Goal: Task Accomplishment & Management: Complete application form

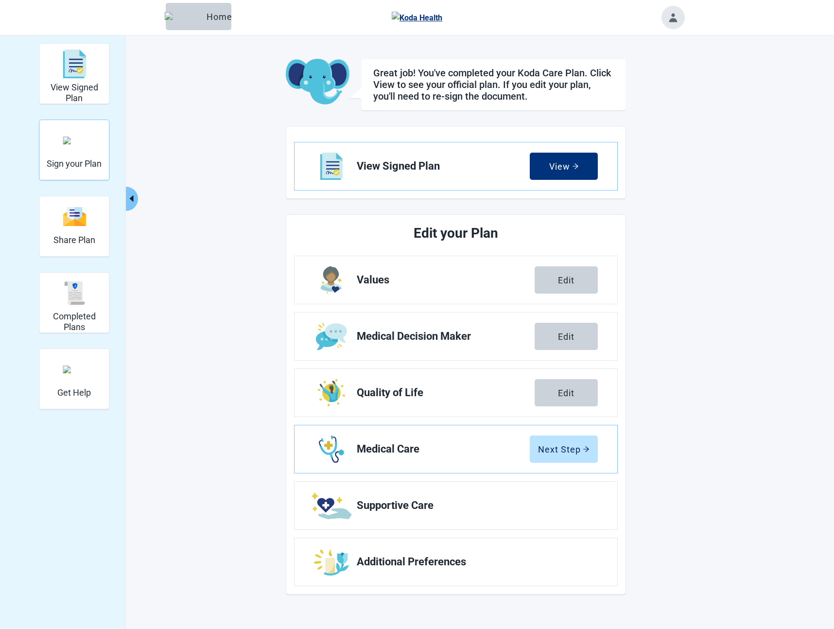
click at [75, 162] on h2 "Sign your Plan" at bounding box center [74, 164] width 55 height 11
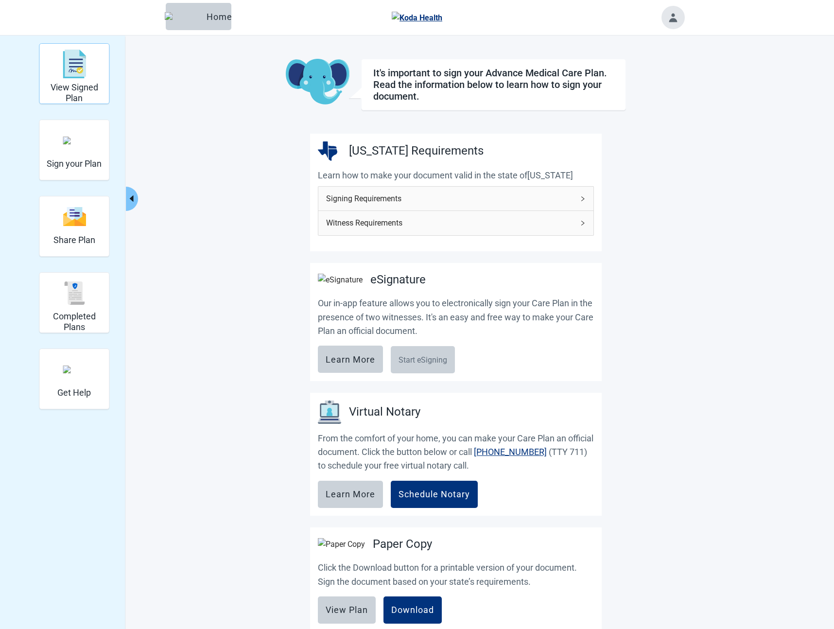
click at [69, 76] on img "View Signed Plan" at bounding box center [74, 64] width 23 height 29
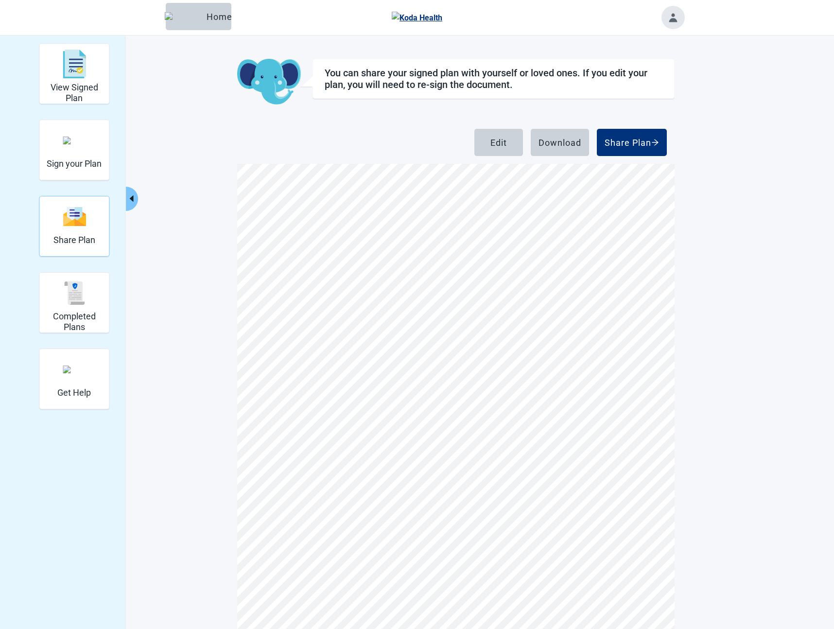
click at [70, 230] on div "Share Plan" at bounding box center [74, 216] width 42 height 36
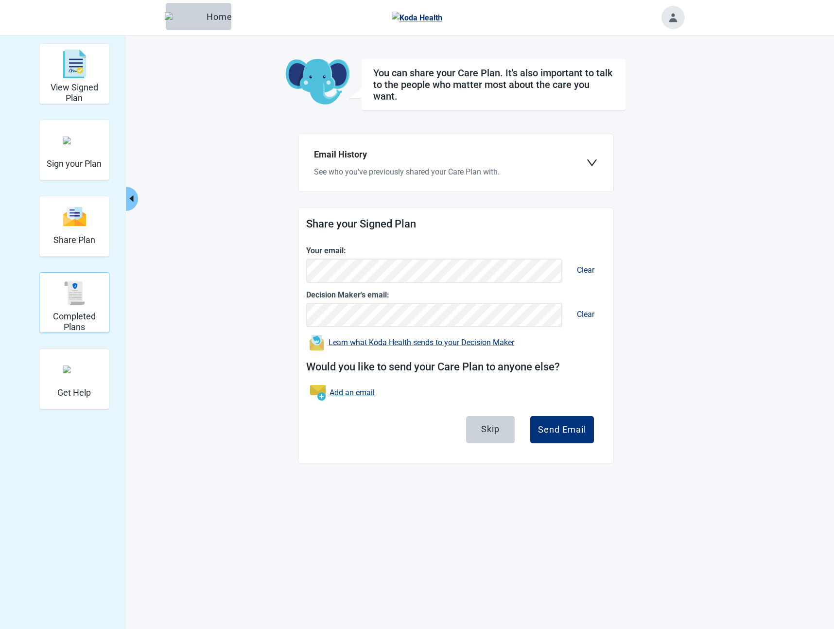
click at [77, 314] on h2 "Completed Plans" at bounding box center [74, 321] width 62 height 21
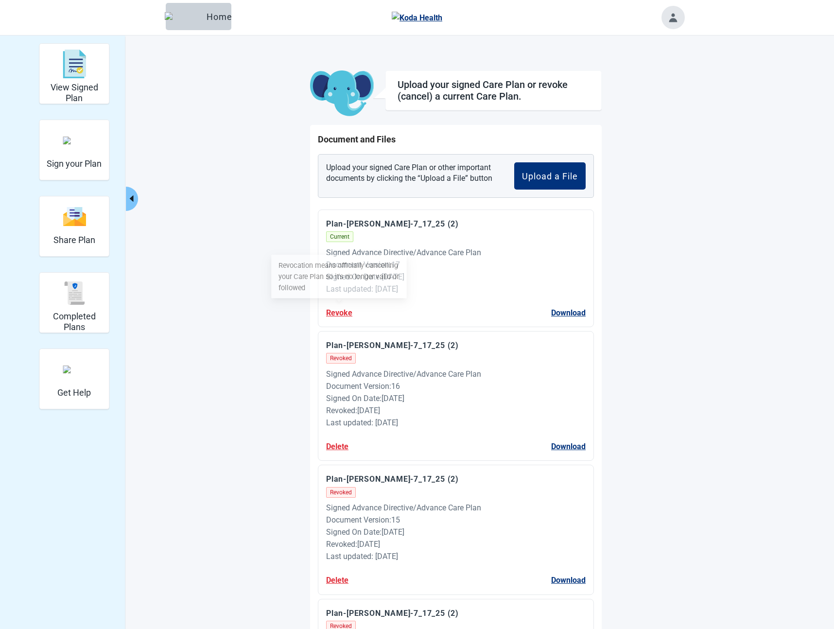
click at [339, 315] on button "Revoke" at bounding box center [339, 313] width 26 height 12
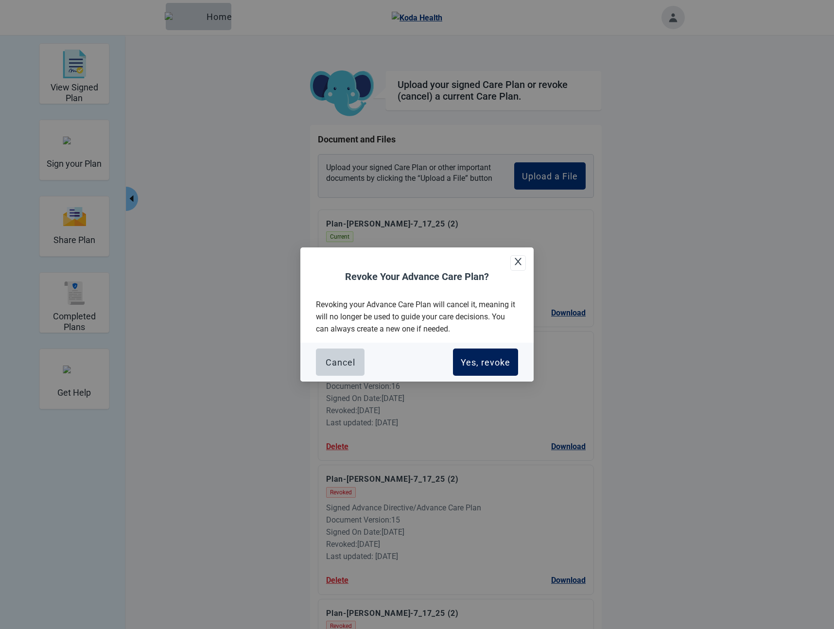
click at [480, 361] on div "Yes, revoke" at bounding box center [486, 362] width 50 height 10
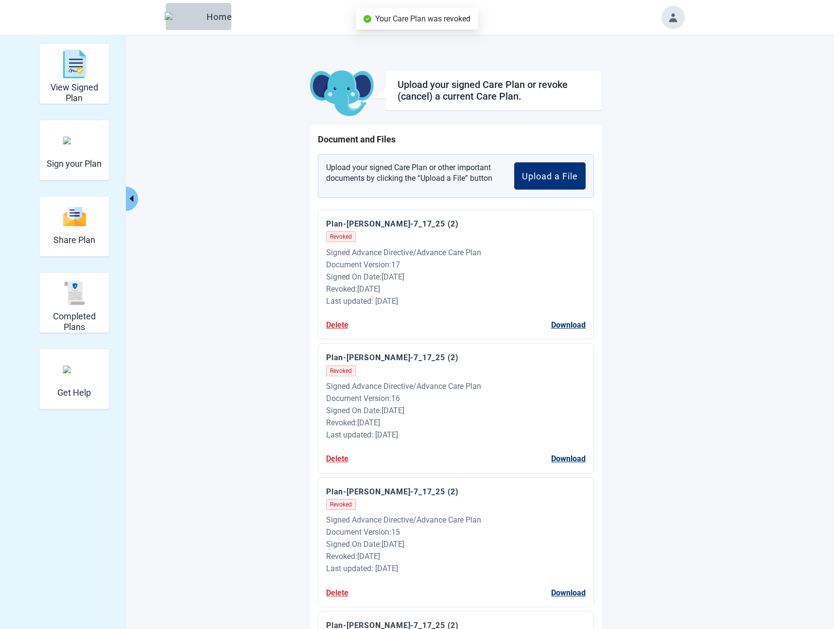
click at [81, 82] on div "View Signed Plan" at bounding box center [74, 74] width 62 height 56
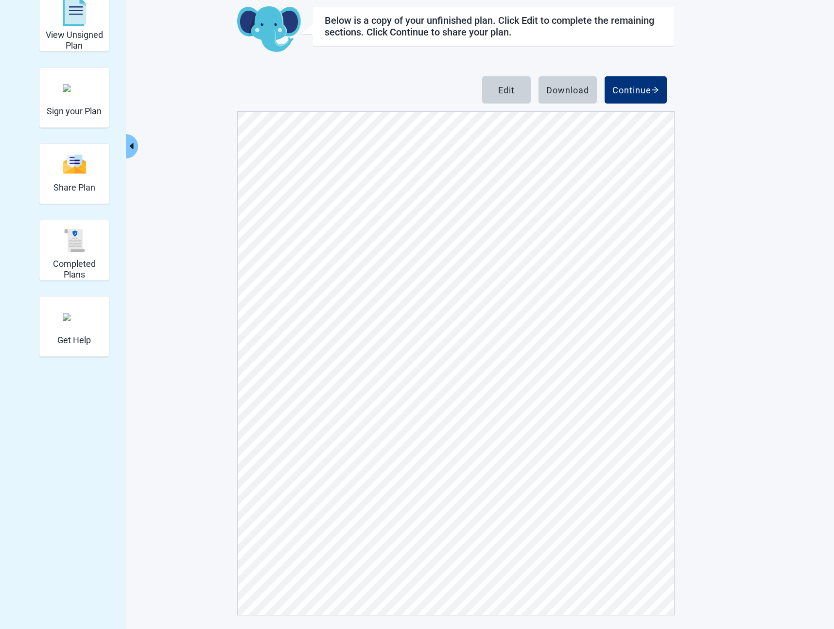
scroll to position [54, 0]
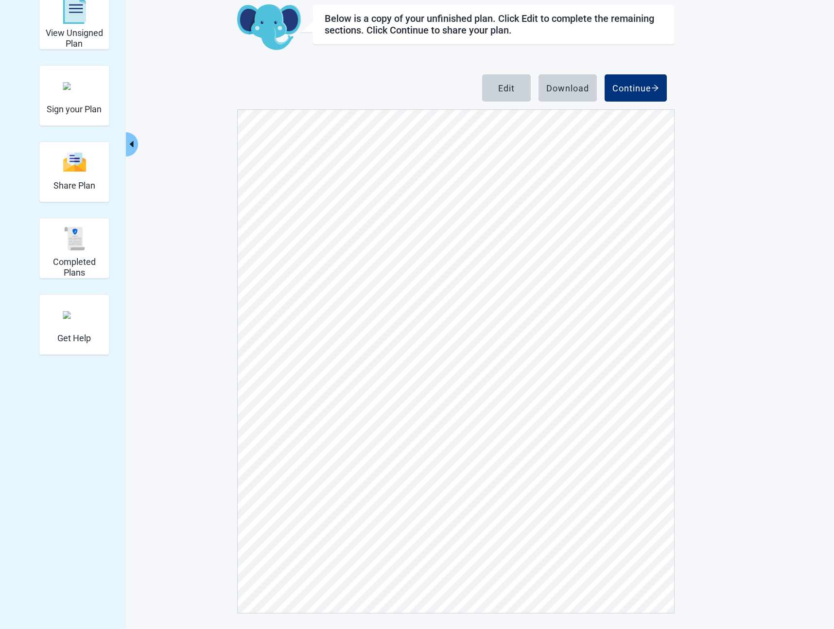
click at [194, 287] on div "View Unsigned Plan Sign your Plan Share Plan Completed Plans Get Help Below is …" at bounding box center [417, 301] width 535 height 625
click at [322, 90] on div "Edit Download Continue" at bounding box center [456, 91] width 438 height 35
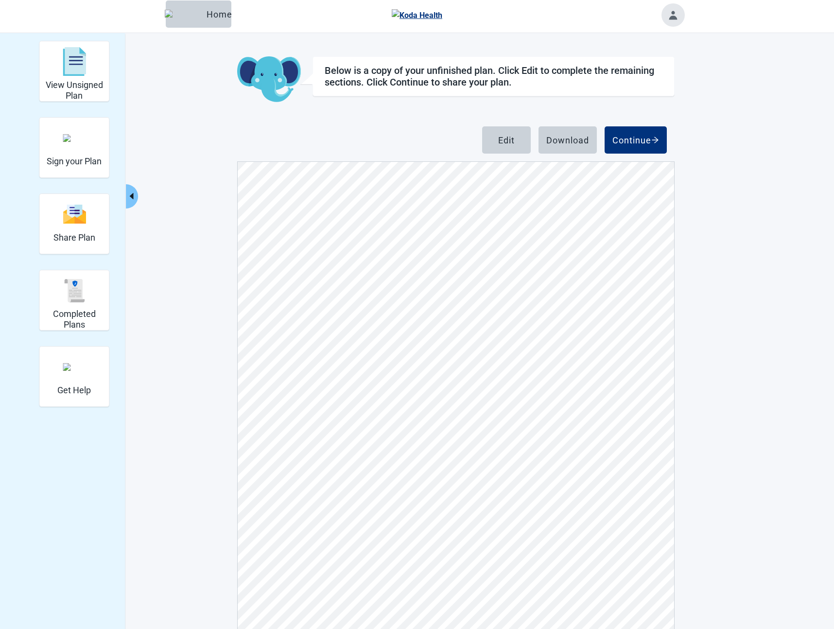
scroll to position [0, 0]
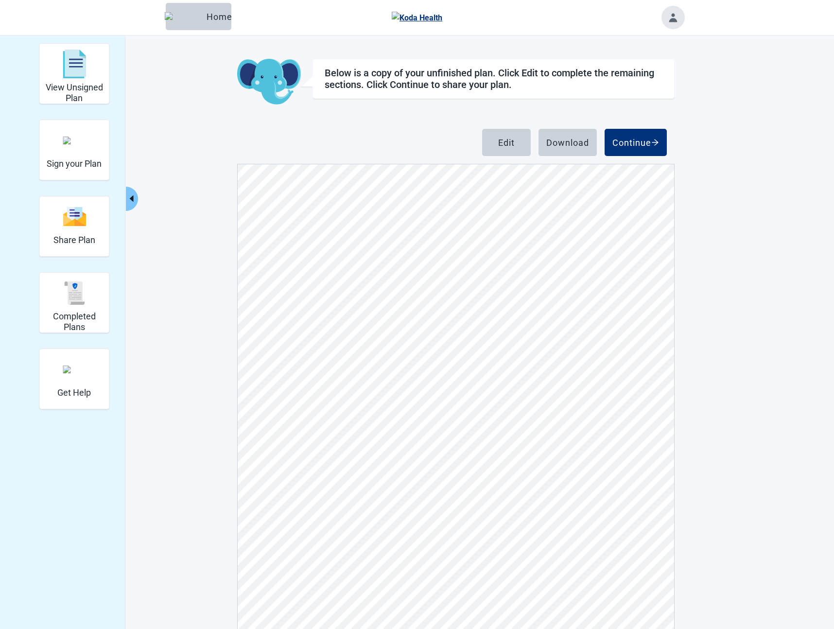
click at [187, 9] on button "Home" at bounding box center [199, 16] width 66 height 27
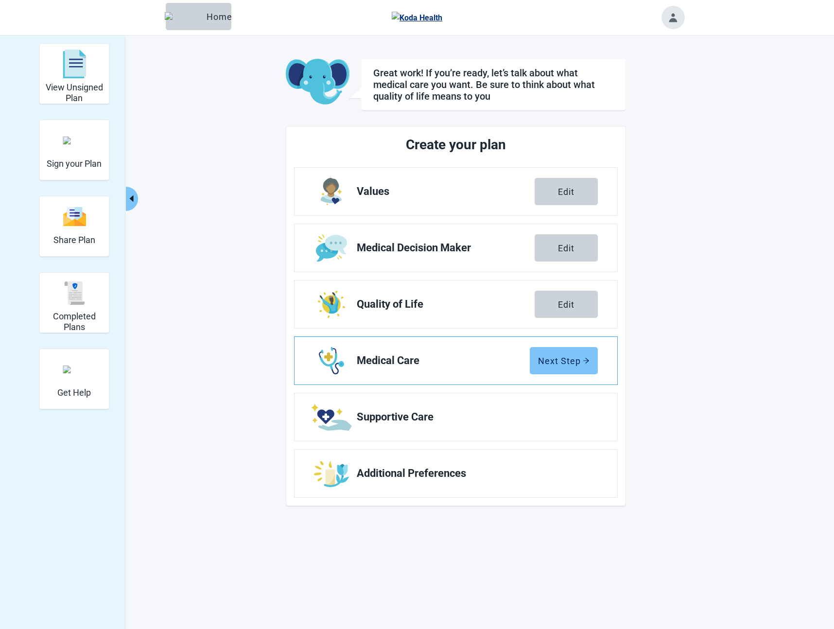
click at [551, 366] on button "Next Step" at bounding box center [564, 360] width 68 height 27
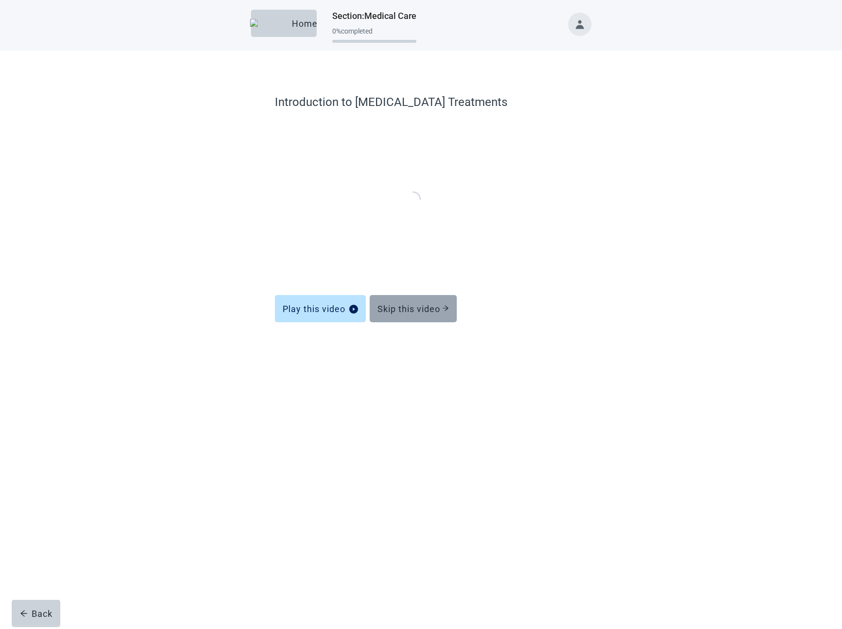
click at [418, 307] on div "Skip this video" at bounding box center [412, 309] width 71 height 10
click at [407, 306] on div "Skip this video" at bounding box center [412, 309] width 71 height 10
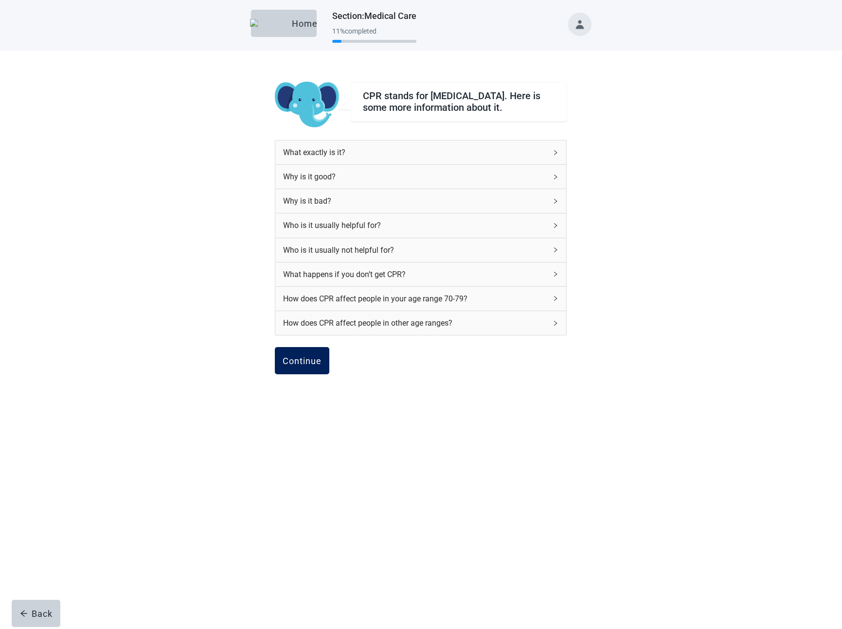
click at [312, 366] on div "Continue" at bounding box center [302, 361] width 39 height 10
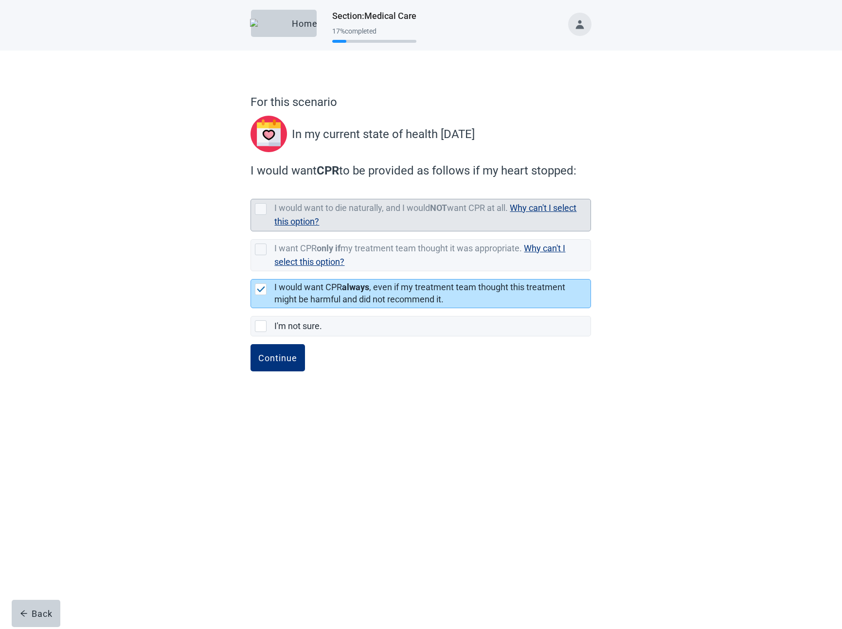
click at [352, 215] on div "I would want to die naturally, and I would NOT want CPR at all. Why can't I sel…" at bounding box center [429, 215] width 310 height 28
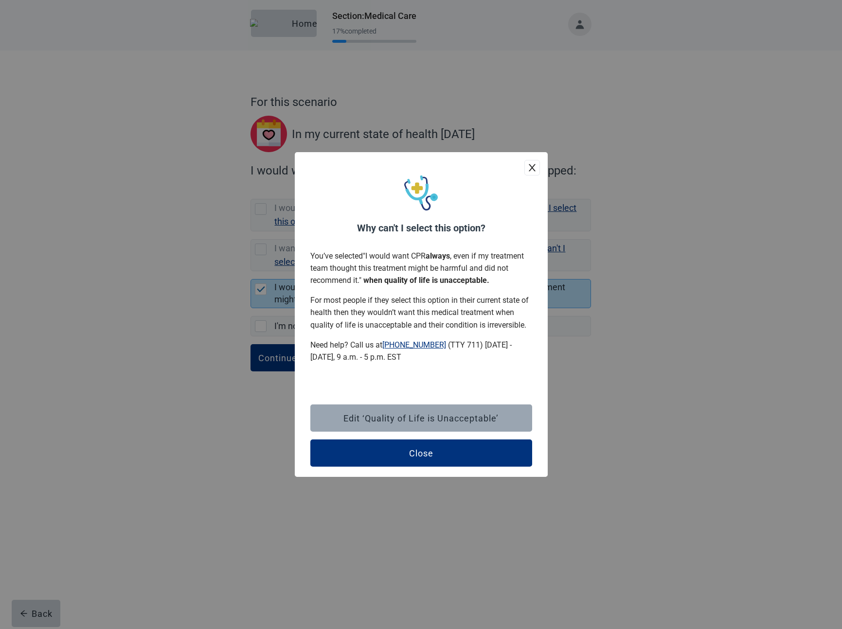
click at [412, 422] on div "Edit ‘Quality of Life is Unacceptable’" at bounding box center [420, 418] width 155 height 10
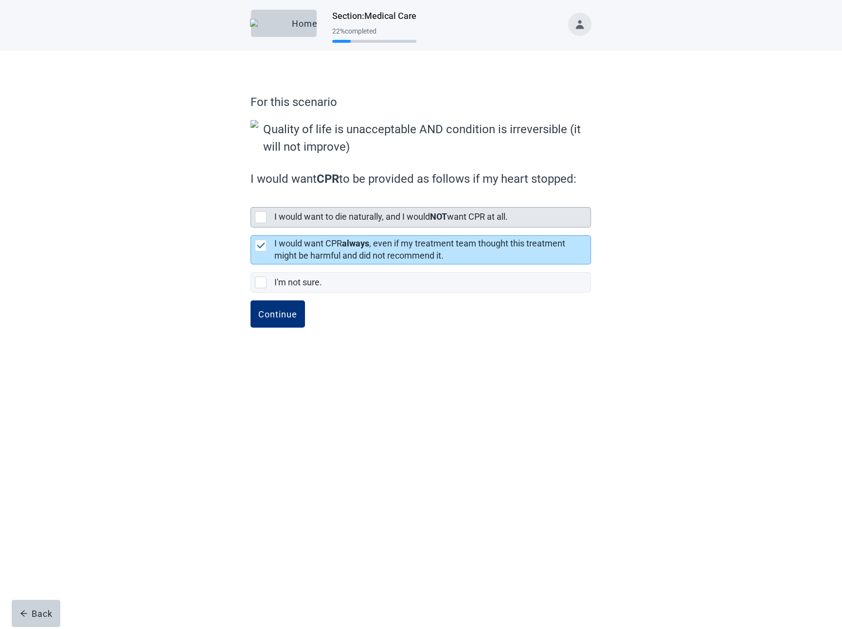
click at [365, 213] on label "I would want to die naturally, and I would NOT want CPR at all." at bounding box center [390, 217] width 233 height 10
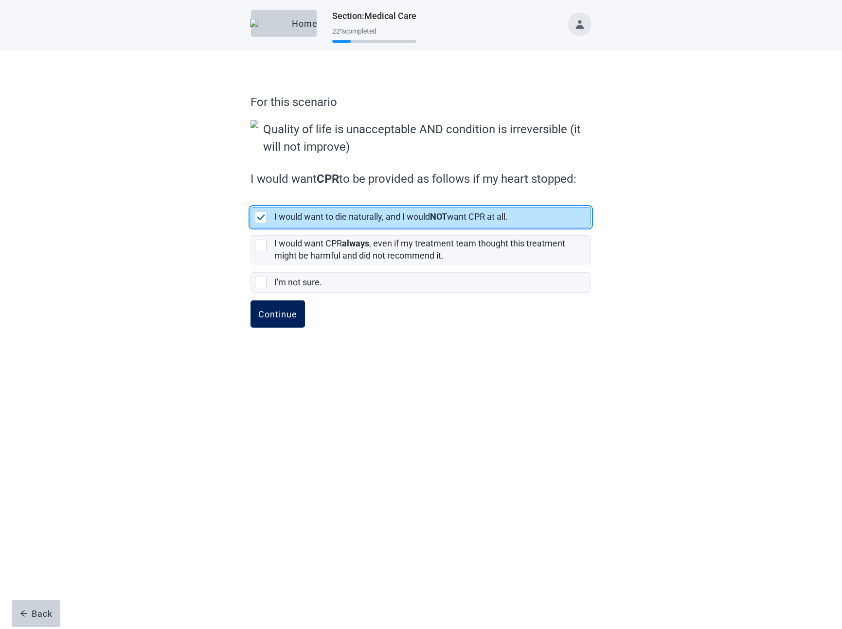
click at [297, 313] on button "Continue" at bounding box center [277, 314] width 54 height 27
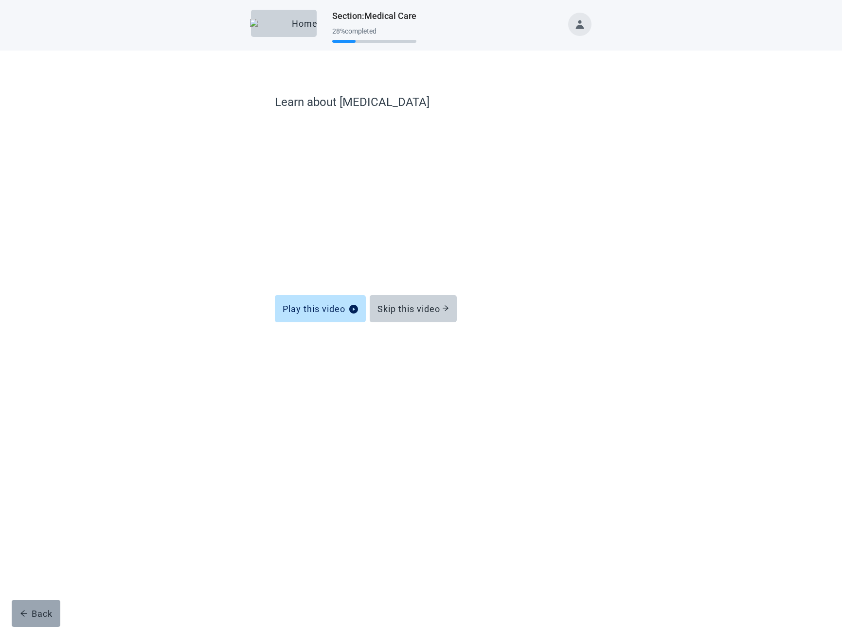
click at [34, 613] on div "Back" at bounding box center [36, 614] width 33 height 10
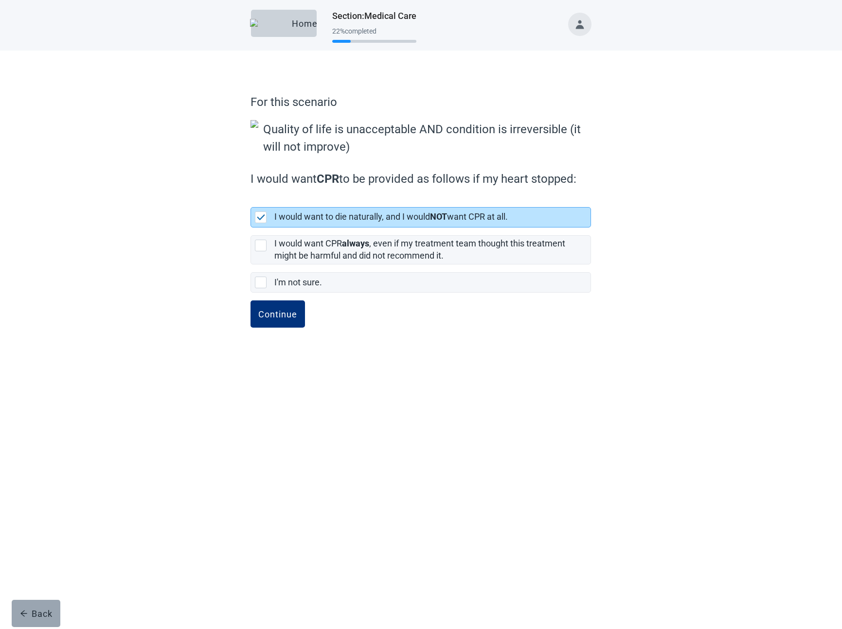
click at [37, 613] on div "Back" at bounding box center [36, 614] width 33 height 10
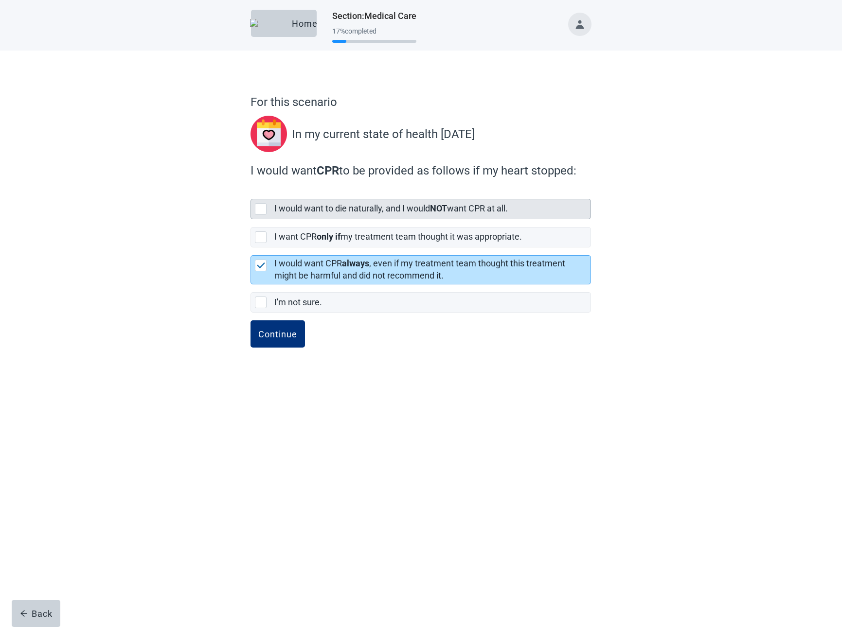
click at [336, 210] on label "I would want to die naturally, and I would NOT want CPR at all." at bounding box center [390, 208] width 233 height 10
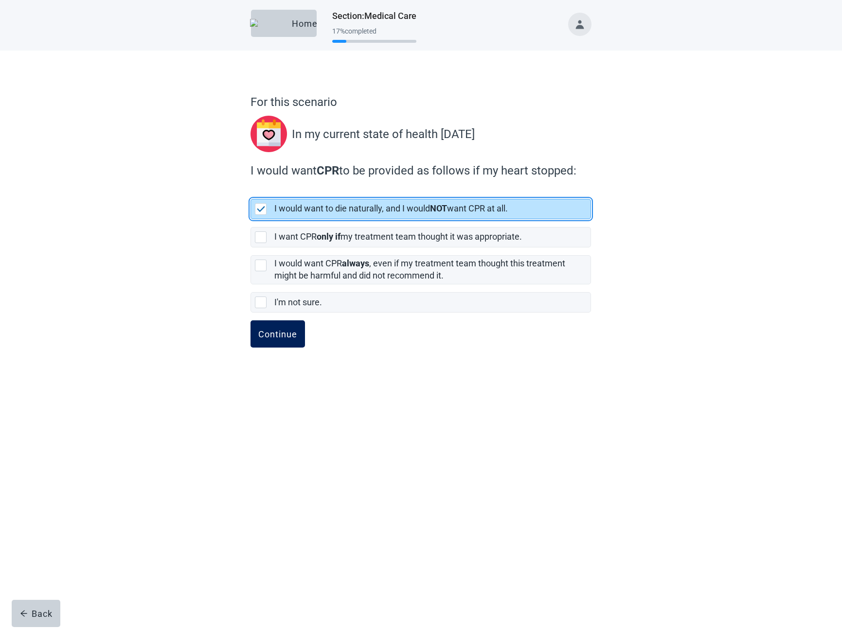
click at [283, 346] on button "Continue" at bounding box center [277, 333] width 54 height 27
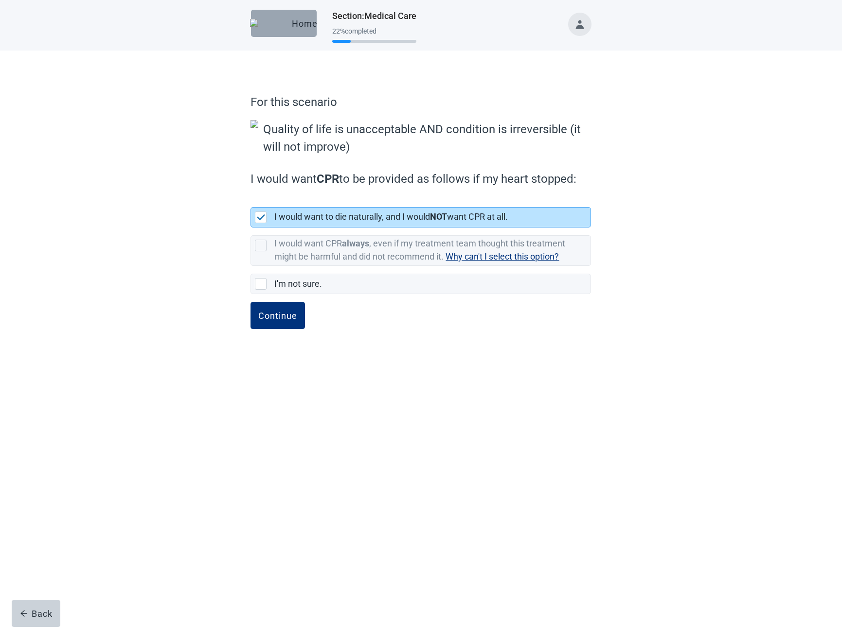
click at [280, 31] on button "Home" at bounding box center [284, 23] width 66 height 27
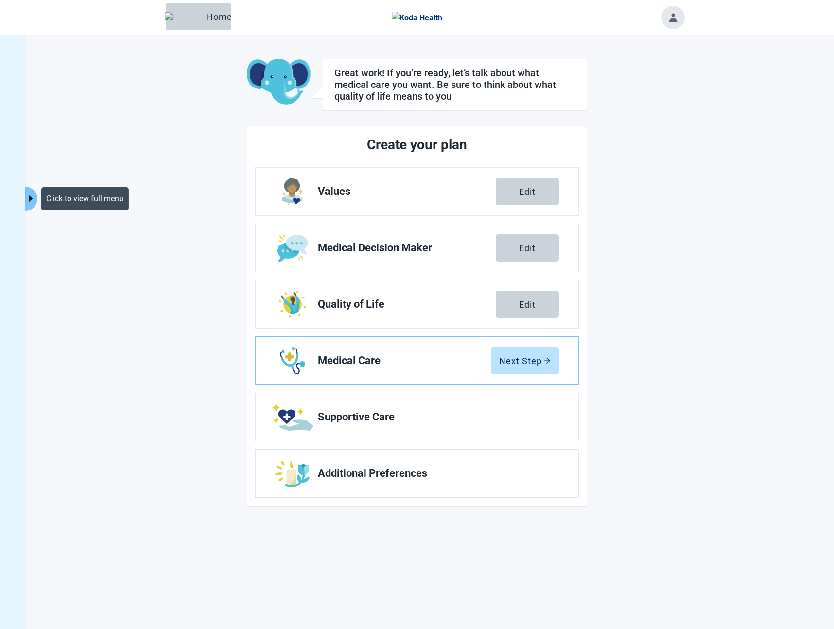
click at [35, 200] on icon "caret-right" at bounding box center [30, 198] width 9 height 9
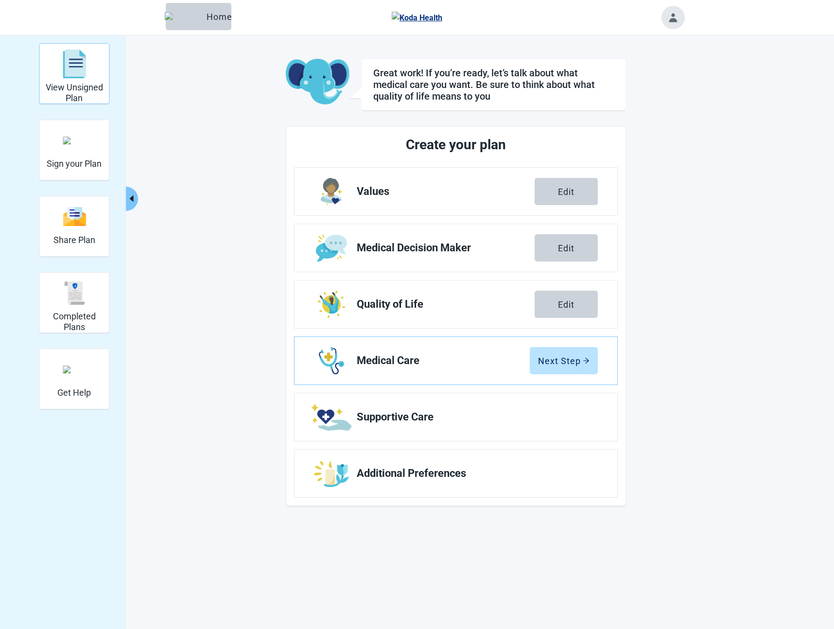
click at [68, 74] on img "View Unsigned Plan" at bounding box center [74, 64] width 23 height 29
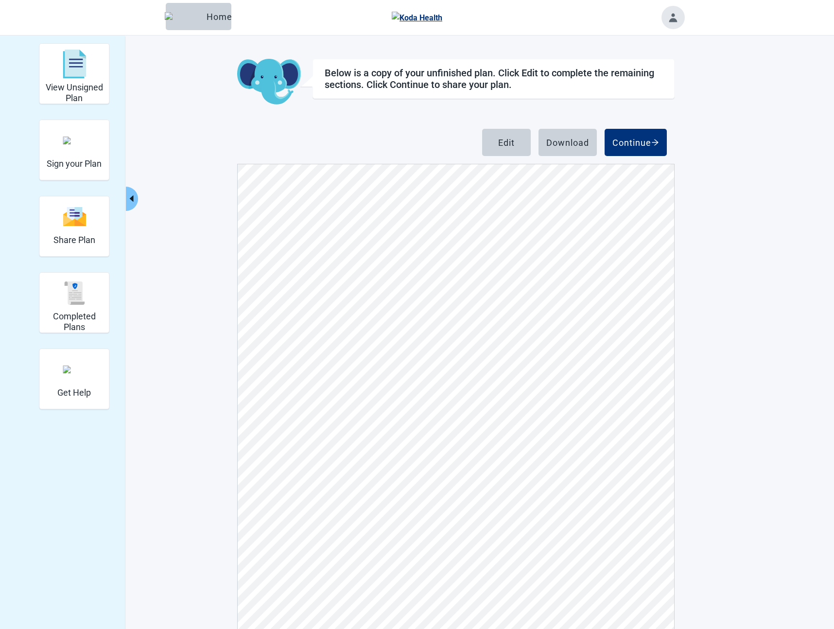
click at [676, 18] on button "Toggle account menu" at bounding box center [673, 17] width 23 height 23
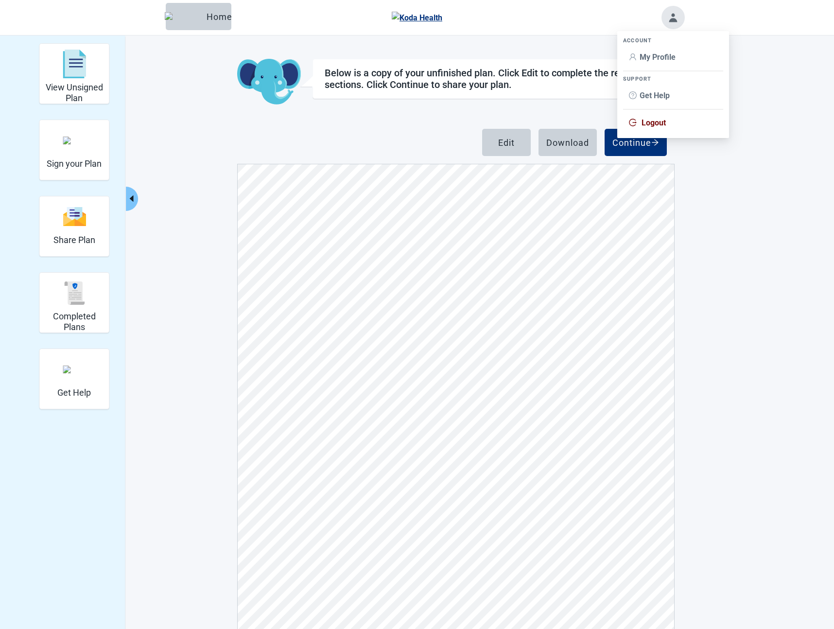
click at [654, 120] on span "Logout" at bounding box center [654, 122] width 24 height 9
